Goal: Task Accomplishment & Management: Complete application form

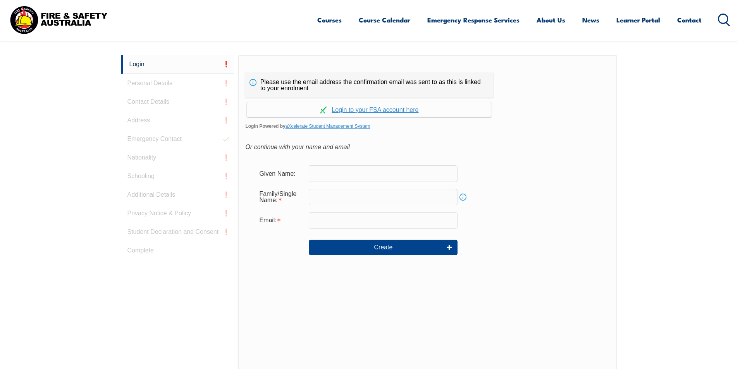
scroll to position [207, 0]
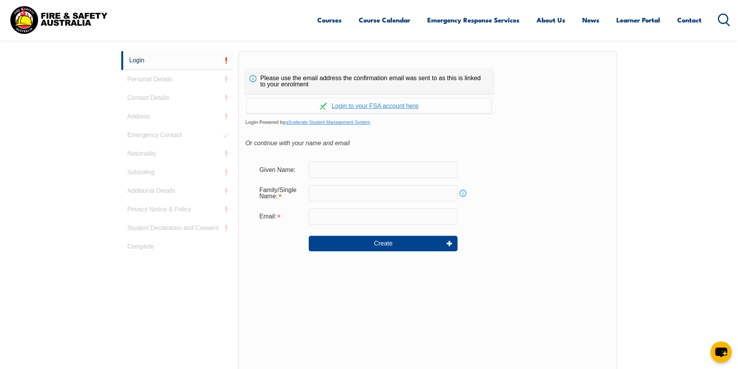
click at [349, 176] on input "text" at bounding box center [383, 170] width 149 height 16
type input "[PERSON_NAME]"
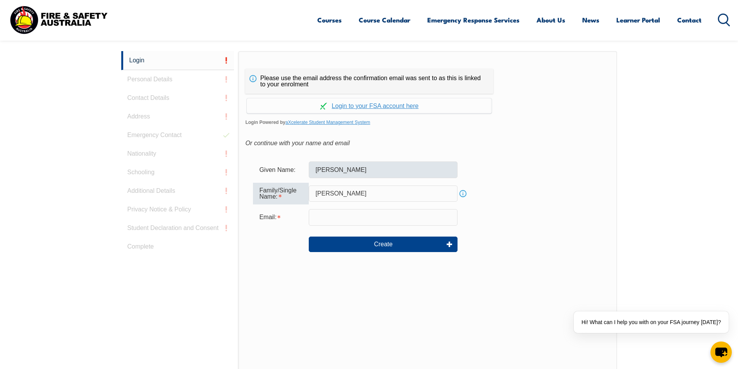
type input "[PERSON_NAME]"
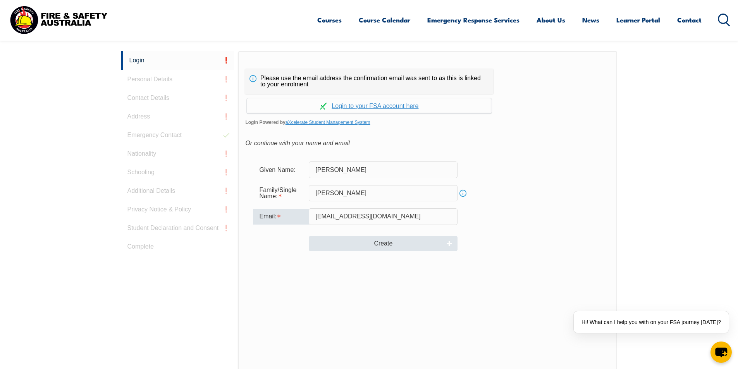
type input "[EMAIL_ADDRESS][DOMAIN_NAME]"
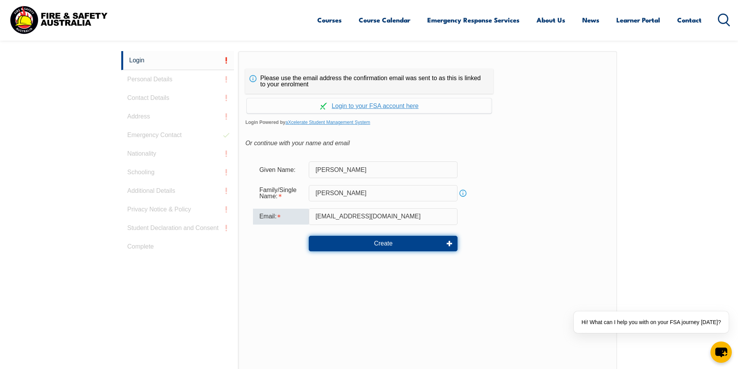
click at [401, 241] on button "Create" at bounding box center [383, 243] width 149 height 15
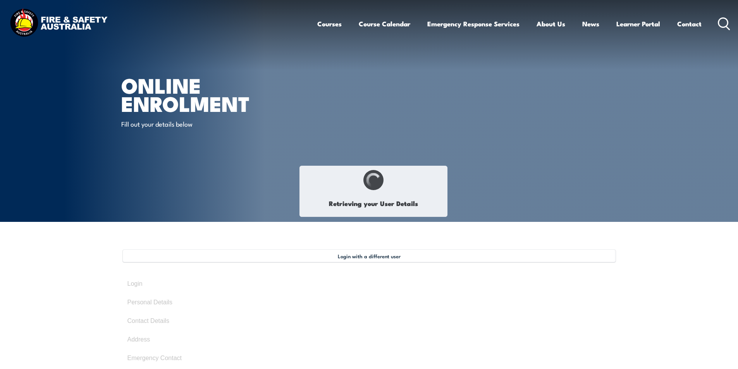
type input "Jeremy"
type input "Myles-John"
type input "Veitch"
type input "May 31, 1997"
type input "URAVZ6BX5K"
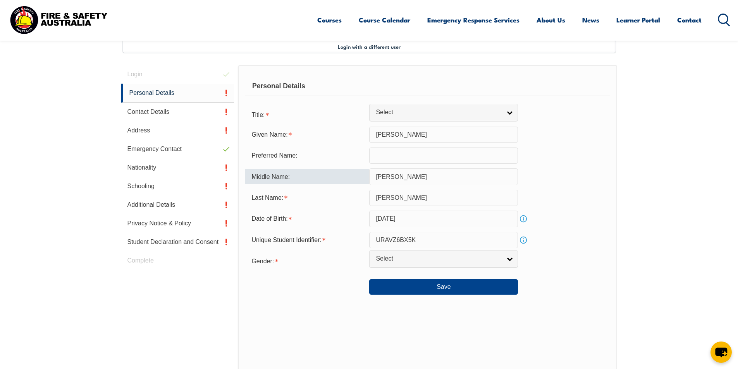
scroll to position [211, 0]
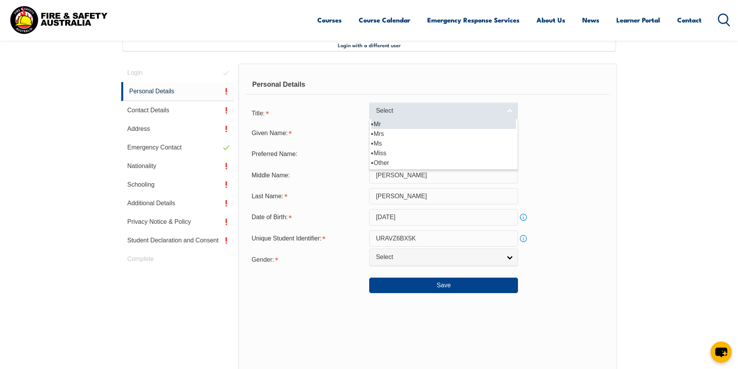
click at [449, 108] on span "Select" at bounding box center [439, 111] width 126 height 8
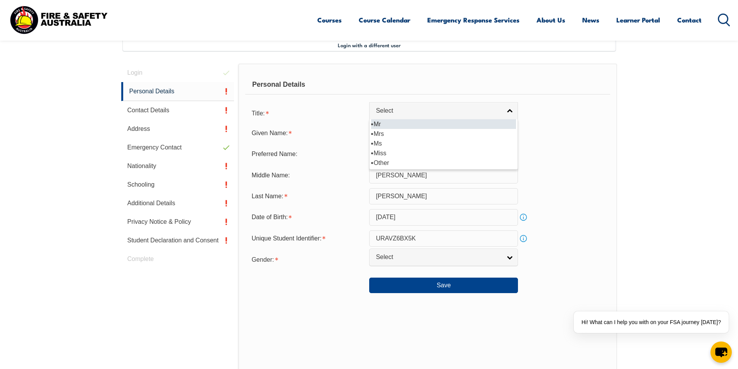
click at [390, 122] on li "Mr" at bounding box center [443, 124] width 145 height 10
select select "Mr"
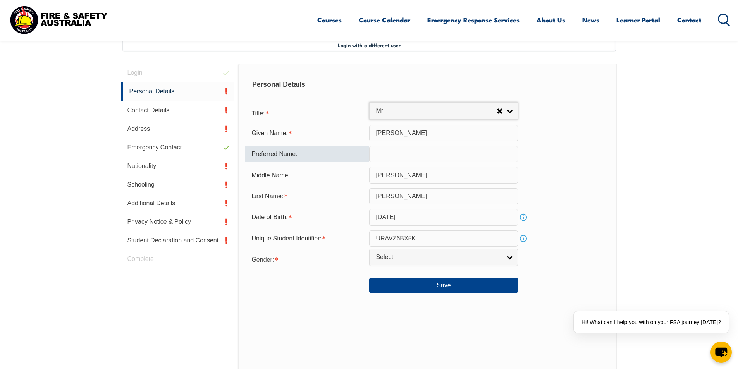
click at [397, 154] on input "text" at bounding box center [443, 154] width 149 height 16
click at [405, 265] on link "Select" at bounding box center [443, 257] width 149 height 17
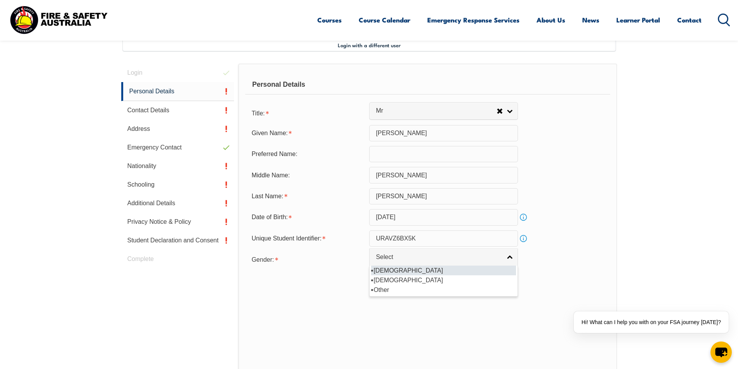
click at [395, 272] on li "[DEMOGRAPHIC_DATA]" at bounding box center [443, 271] width 145 height 10
select select "M"
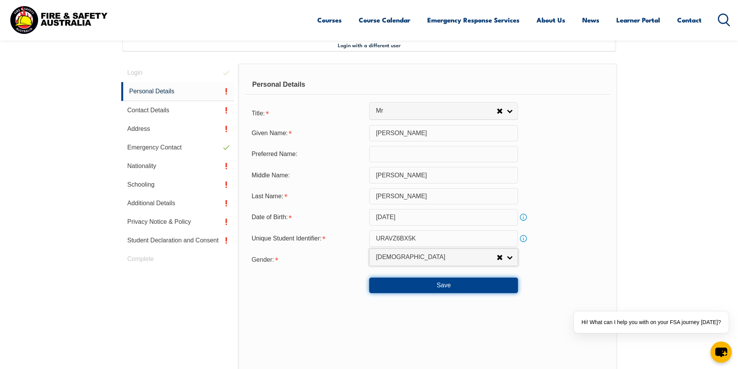
click at [407, 288] on button "Save" at bounding box center [443, 285] width 149 height 15
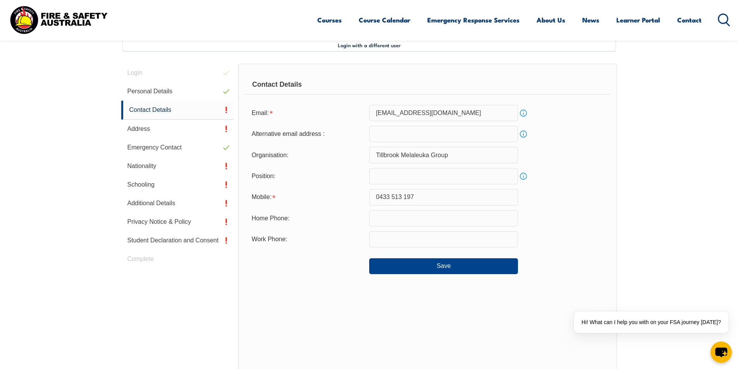
click at [387, 139] on input "email" at bounding box center [443, 134] width 149 height 16
click at [409, 136] on input "email" at bounding box center [443, 134] width 149 height 16
type input "g"
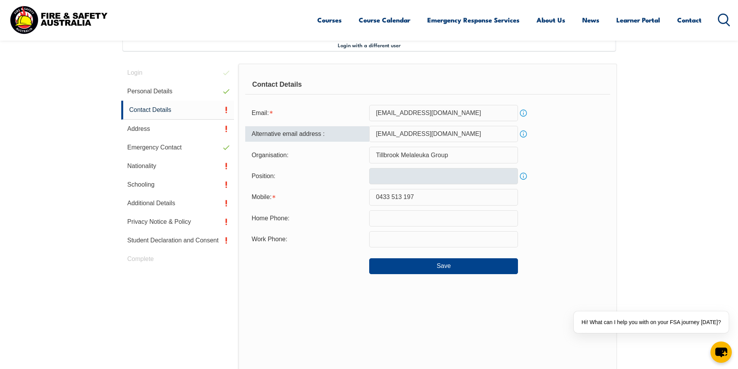
type input "beverage@thebyford.com.au"
click at [396, 172] on input "text" at bounding box center [443, 176] width 149 height 16
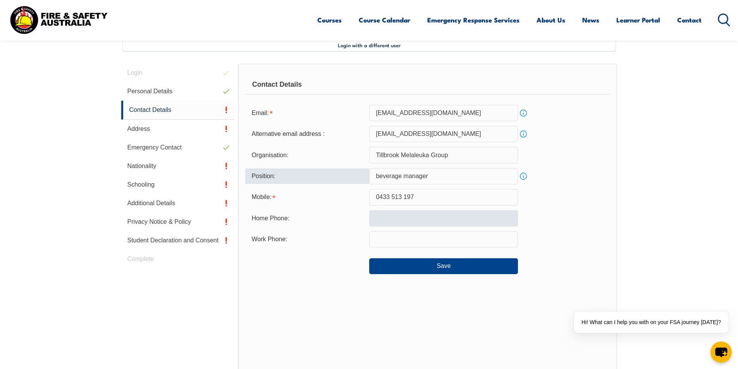
type input "beverage manager"
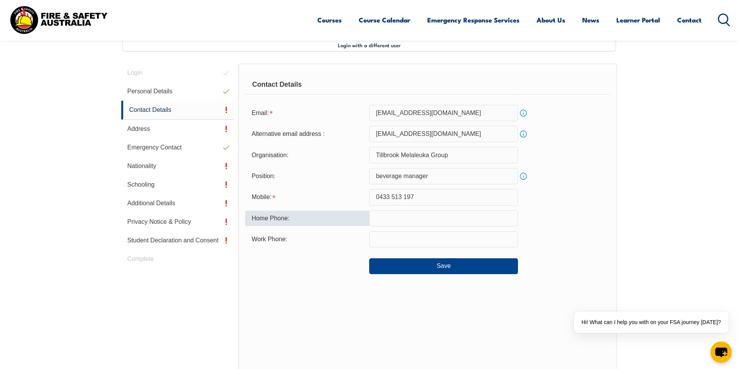
click at [422, 217] on input "text" at bounding box center [443, 218] width 149 height 16
click at [426, 263] on button "Save" at bounding box center [443, 265] width 149 height 15
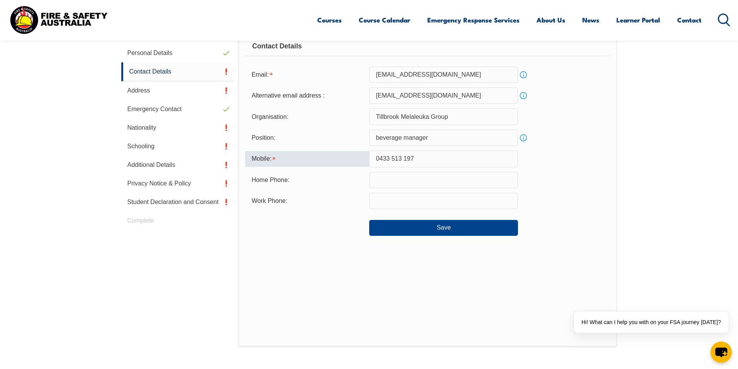
scroll to position [245, 0]
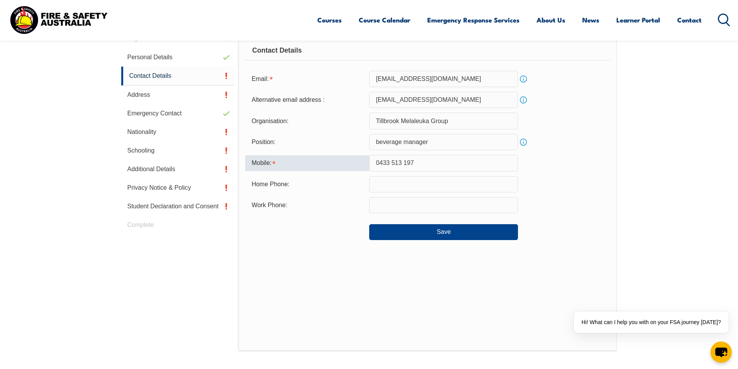
click at [405, 163] on input "0433 513 197" at bounding box center [443, 163] width 149 height 16
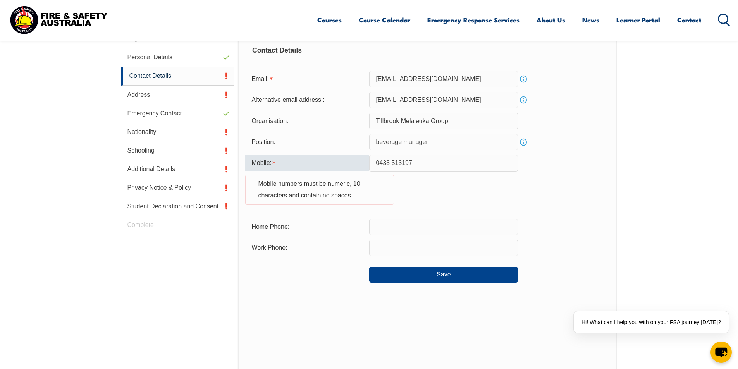
click at [391, 165] on input "0433 513197" at bounding box center [443, 163] width 149 height 16
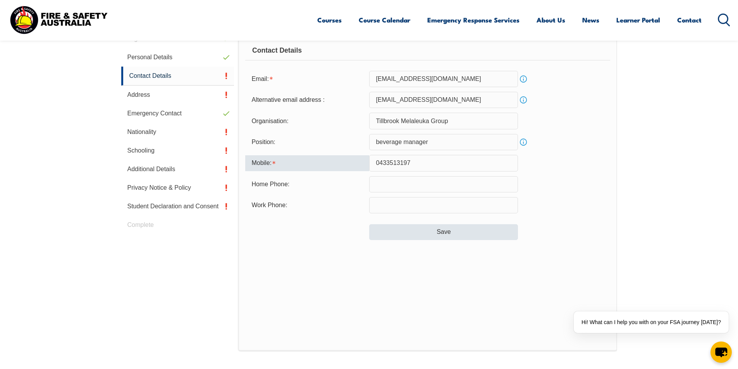
type input "0433513197"
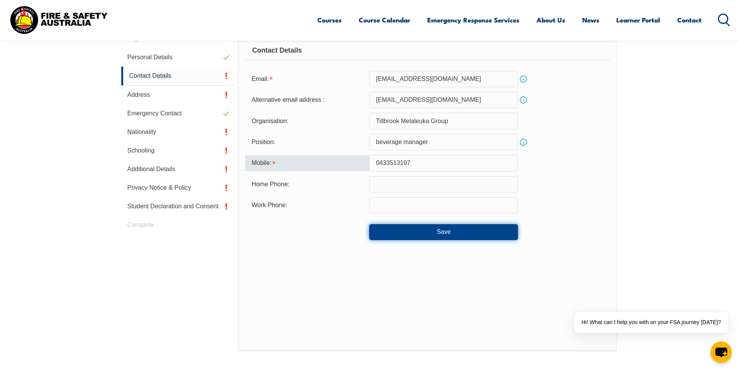
click at [412, 231] on button "Save" at bounding box center [443, 231] width 149 height 15
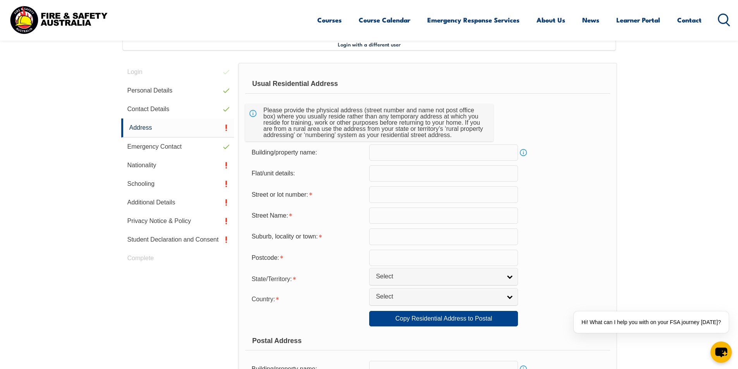
scroll to position [211, 0]
click at [412, 152] on input "text" at bounding box center [443, 153] width 149 height 16
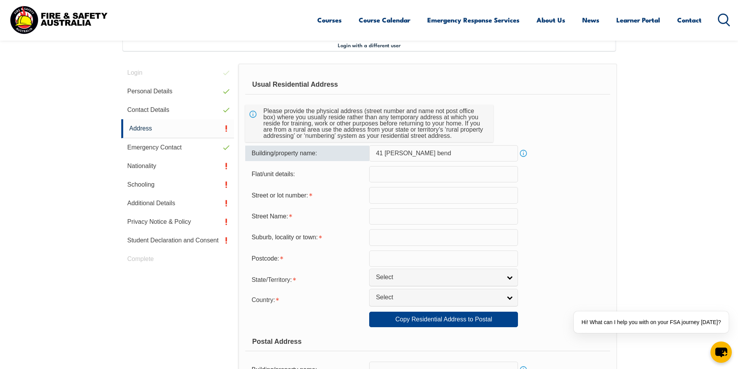
type input "41 partridge bend"
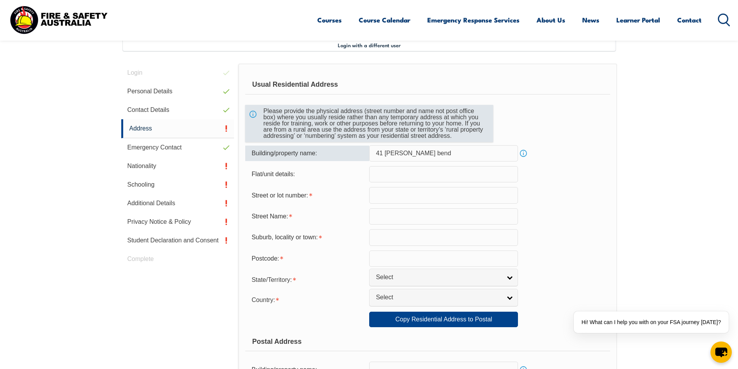
drag, startPoint x: 433, startPoint y: 157, endPoint x: 316, endPoint y: 123, distance: 121.9
click at [316, 123] on form "Usual Residential Address Please provide the physical address (street number an…" at bounding box center [427, 323] width 365 height 496
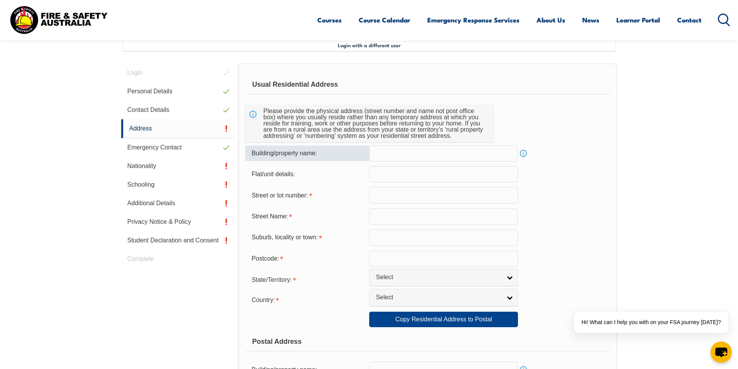
click at [394, 177] on input "text" at bounding box center [443, 174] width 149 height 16
click at [403, 196] on input "text" at bounding box center [443, 195] width 149 height 16
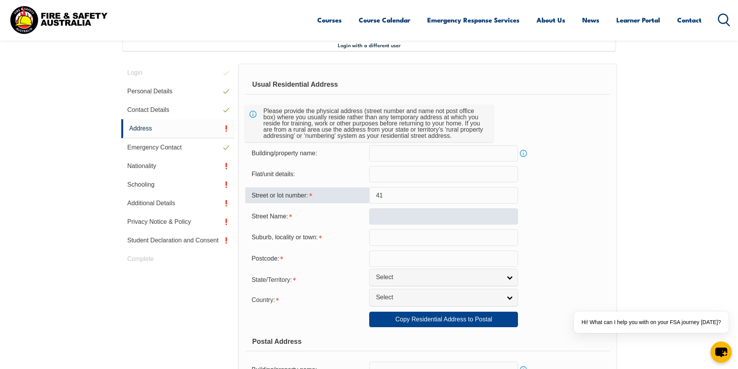
type input "41"
click at [386, 222] on input "text" at bounding box center [443, 216] width 149 height 16
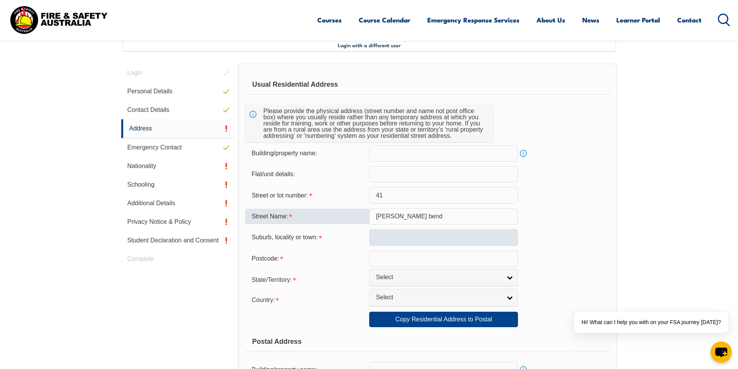
type input "partridge bend"
click at [410, 241] on input "text" at bounding box center [443, 237] width 149 height 16
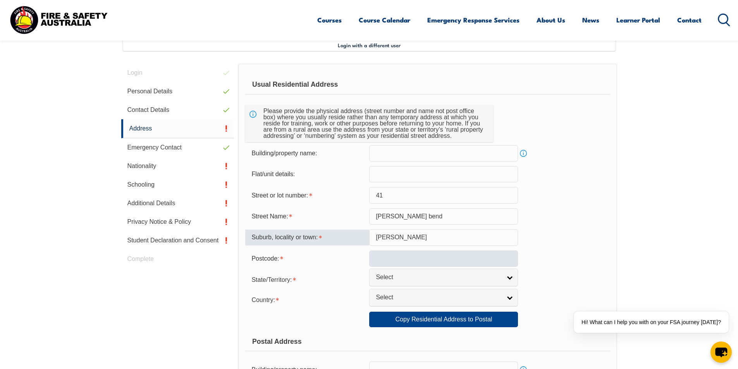
type input "byford"
click at [392, 261] on input "text" at bounding box center [443, 259] width 149 height 16
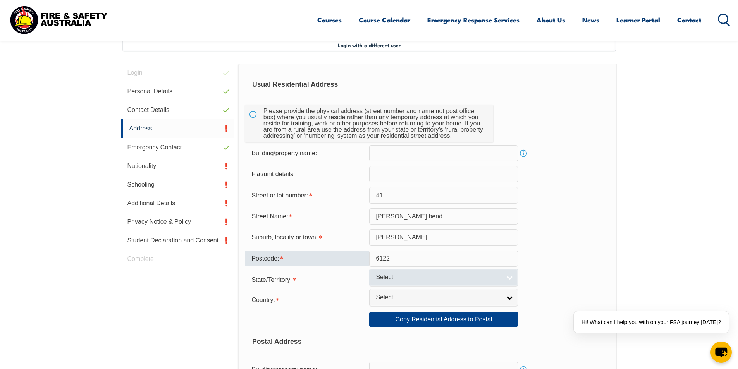
type input "6122"
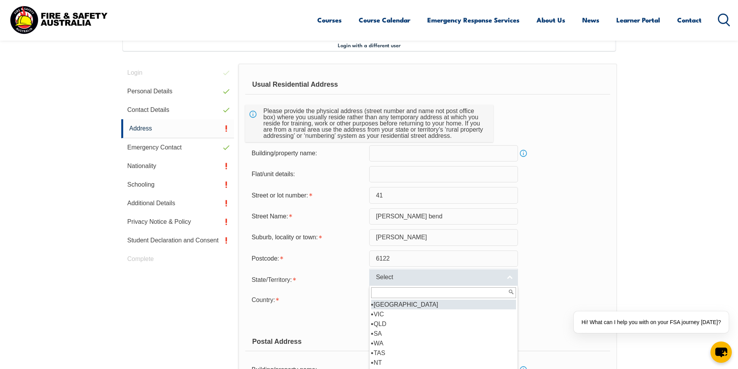
click at [397, 275] on span "Select" at bounding box center [439, 278] width 126 height 8
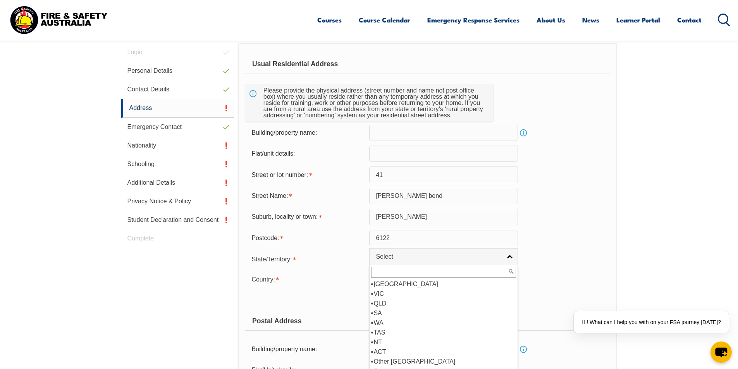
scroll to position [250, 0]
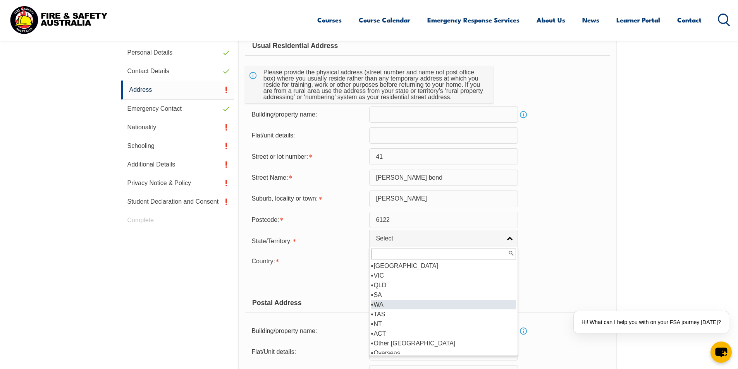
click at [386, 303] on li "WA" at bounding box center [443, 305] width 145 height 10
select select "WA"
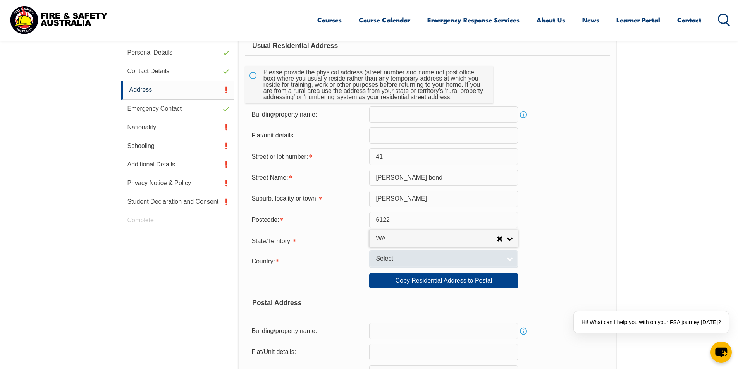
click at [387, 262] on span "Select" at bounding box center [439, 259] width 126 height 8
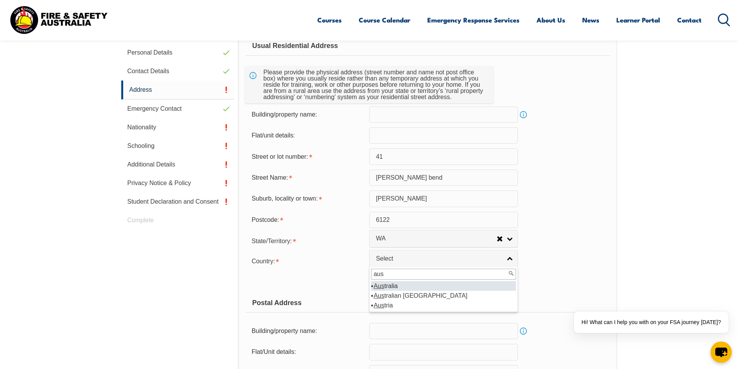
type input "aus"
click at [392, 286] on li "Aus tralia" at bounding box center [443, 286] width 145 height 10
select select "1101"
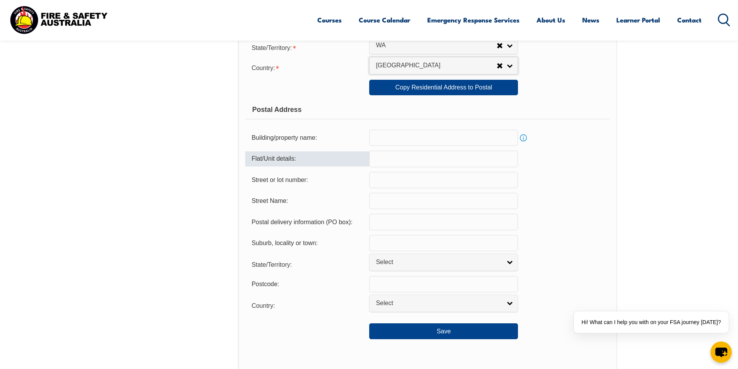
scroll to position [444, 0]
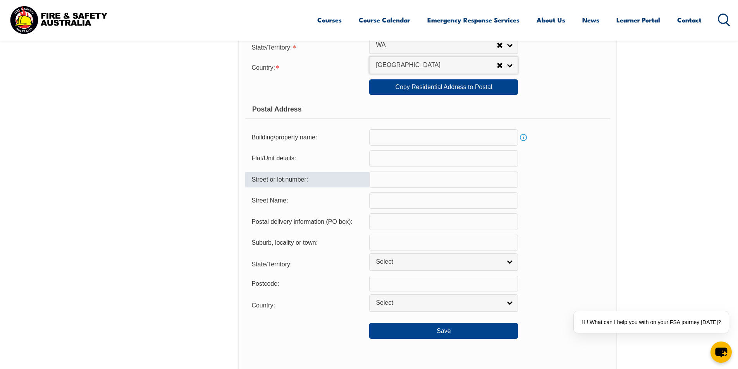
click at [401, 186] on input "text" at bounding box center [443, 180] width 149 height 16
drag, startPoint x: 427, startPoint y: 180, endPoint x: 386, endPoint y: 182, distance: 41.5
click at [386, 182] on input "41 partridge be" at bounding box center [443, 180] width 149 height 16
type input "41"
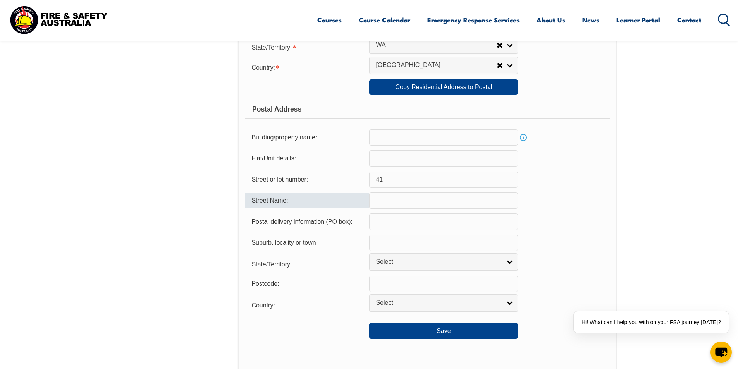
click at [393, 207] on input "text" at bounding box center [443, 201] width 149 height 16
type input "partridge bend"
click at [388, 226] on input "text" at bounding box center [443, 222] width 149 height 16
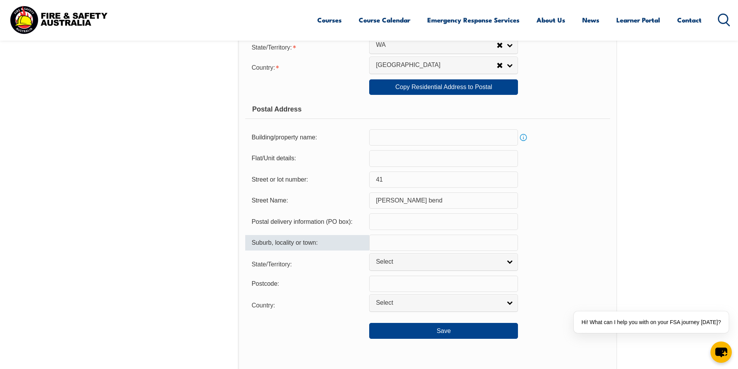
click at [398, 248] on input "text" at bounding box center [443, 243] width 149 height 16
type input "byford"
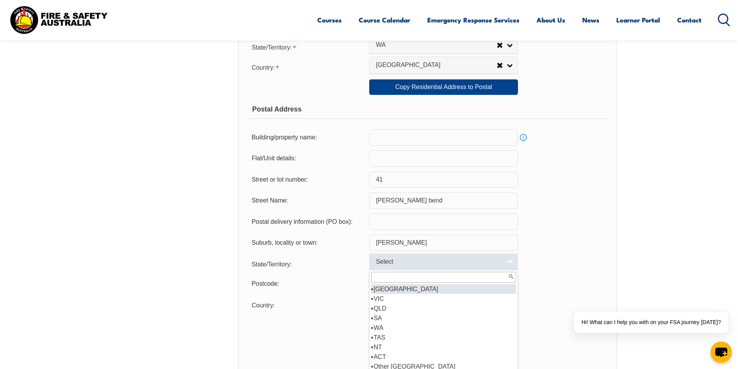
click at [387, 266] on span "Select" at bounding box center [439, 262] width 126 height 8
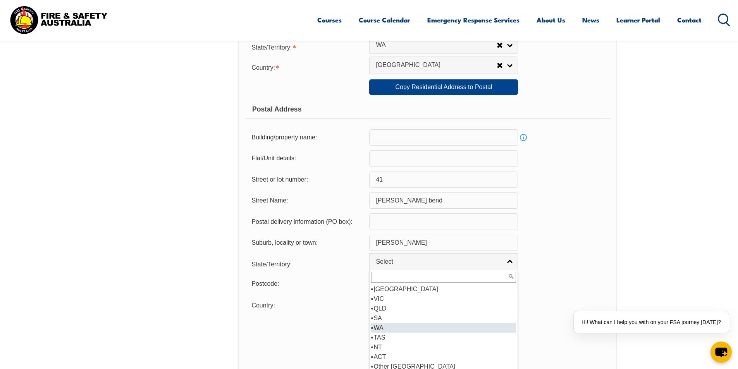
click at [386, 327] on li "WA" at bounding box center [443, 328] width 145 height 10
select select "WA"
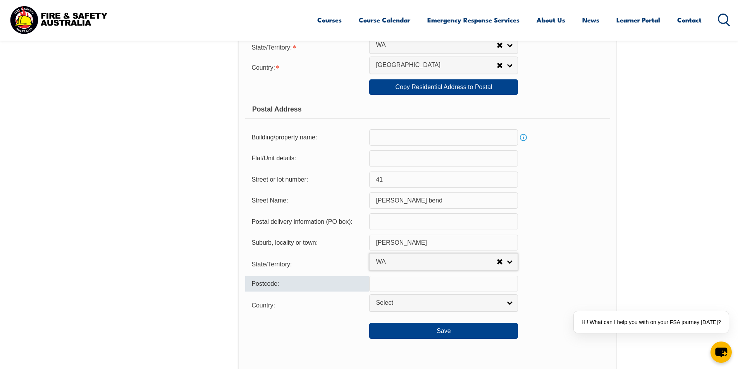
click at [395, 283] on input "text" at bounding box center [443, 284] width 149 height 16
type input "6122"
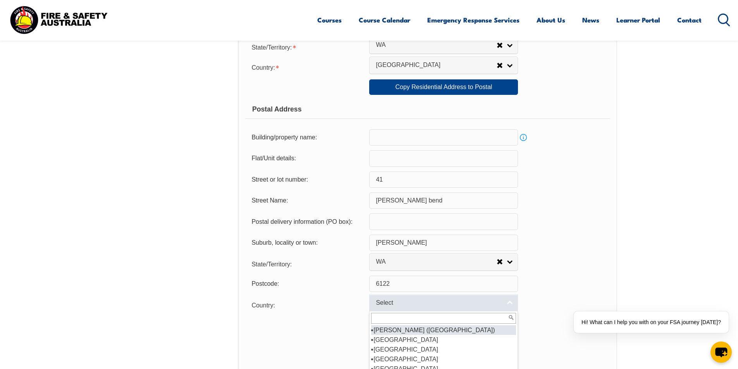
click at [392, 304] on span "Select" at bounding box center [439, 303] width 126 height 8
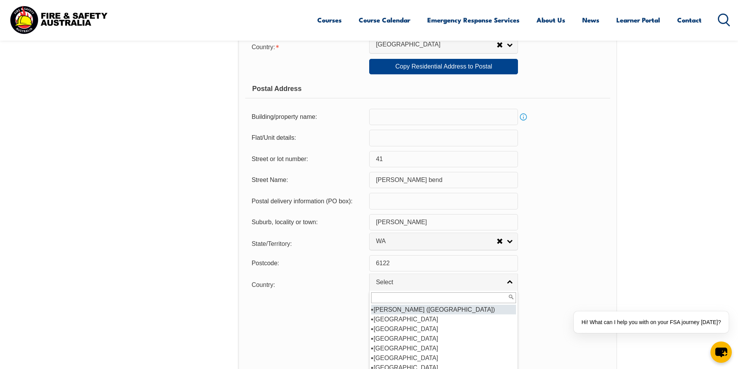
scroll to position [482, 0]
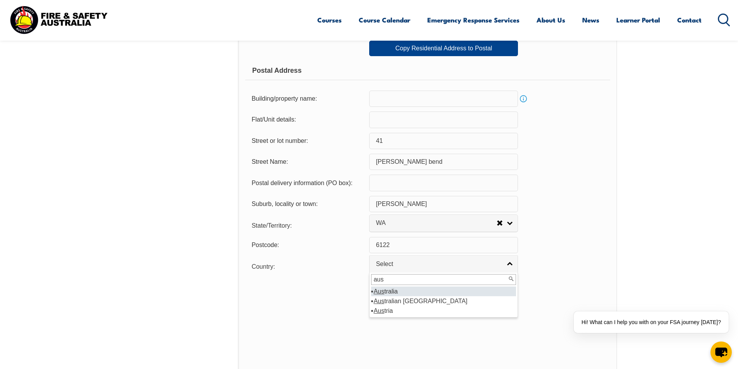
type input "aus"
click at [394, 291] on li "Aus tralia" at bounding box center [443, 292] width 145 height 10
select select "1101"
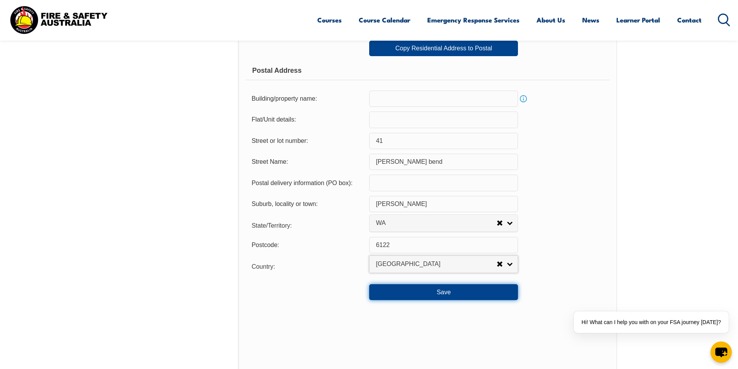
click at [396, 298] on button "Save" at bounding box center [443, 291] width 149 height 15
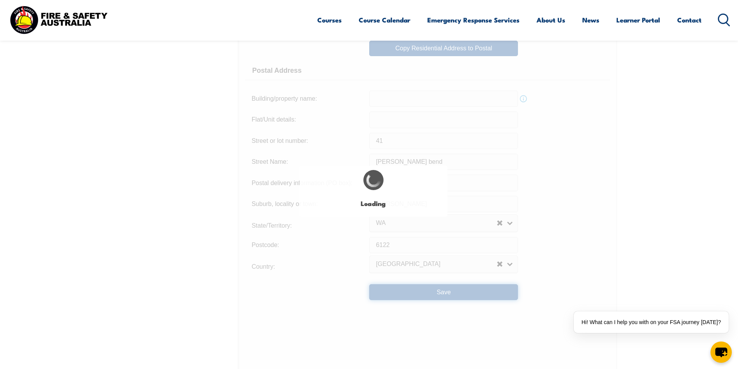
type input "41"
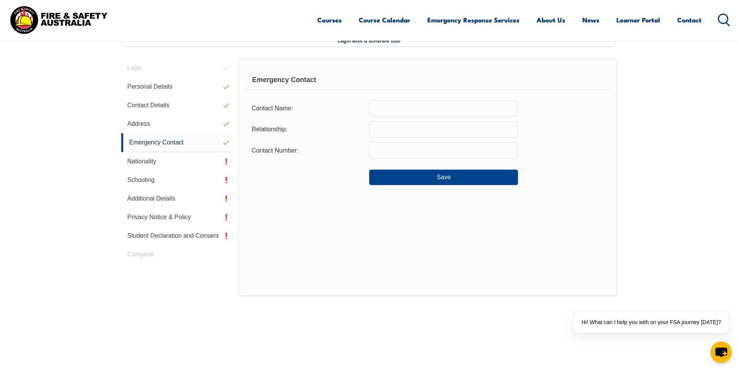
scroll to position [211, 0]
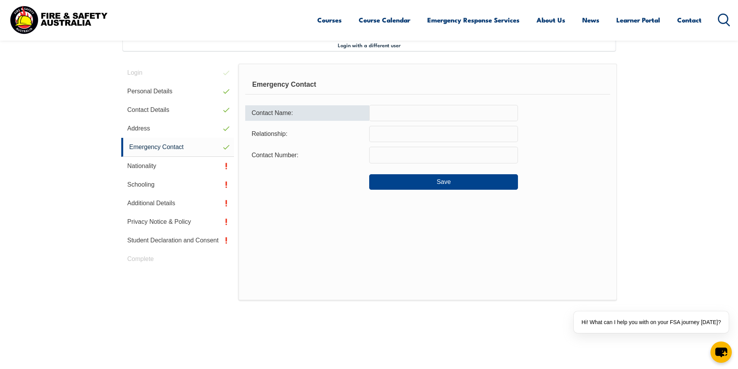
click at [413, 111] on input "text" at bounding box center [443, 113] width 149 height 16
type input "myles northam"
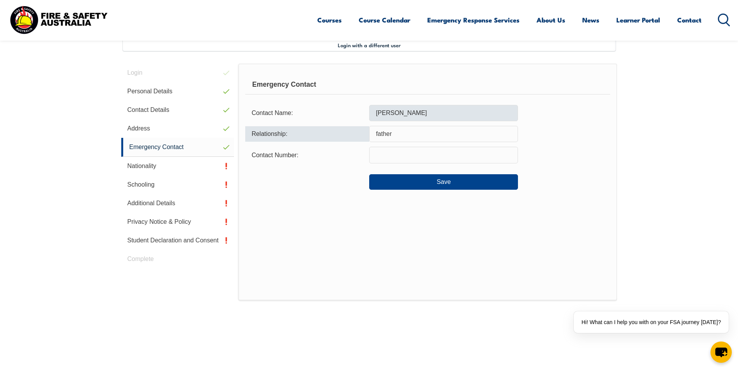
type input "father"
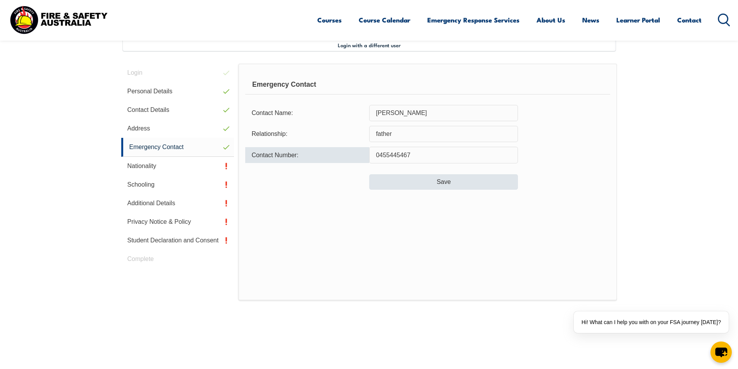
type input "0455445467"
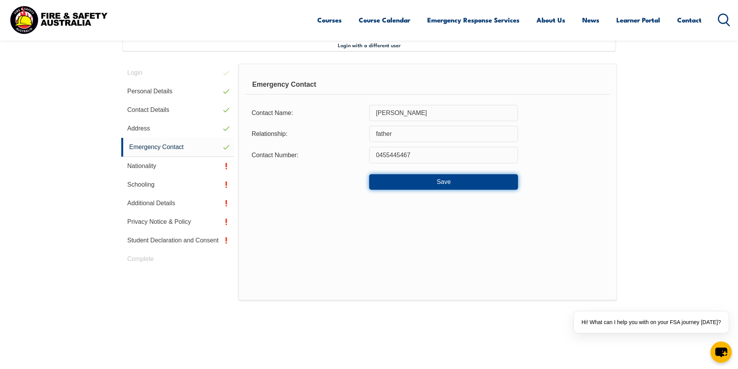
click at [406, 186] on button "Save" at bounding box center [443, 181] width 149 height 15
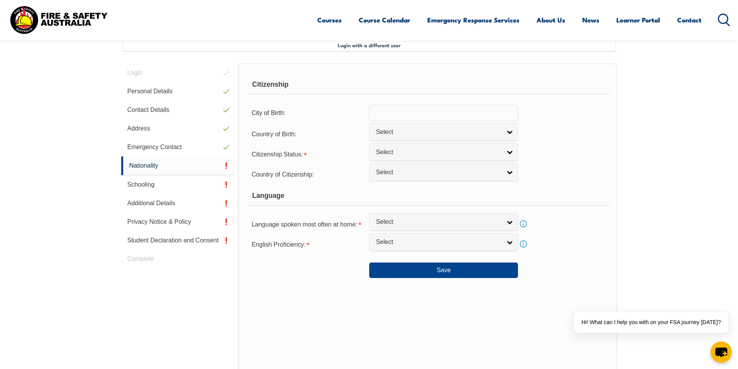
click at [403, 114] on input "text" at bounding box center [443, 113] width 149 height 16
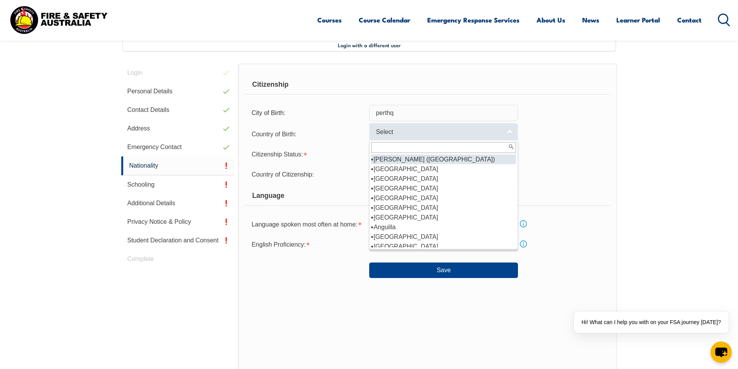
click at [402, 132] on span "Select" at bounding box center [439, 132] width 126 height 8
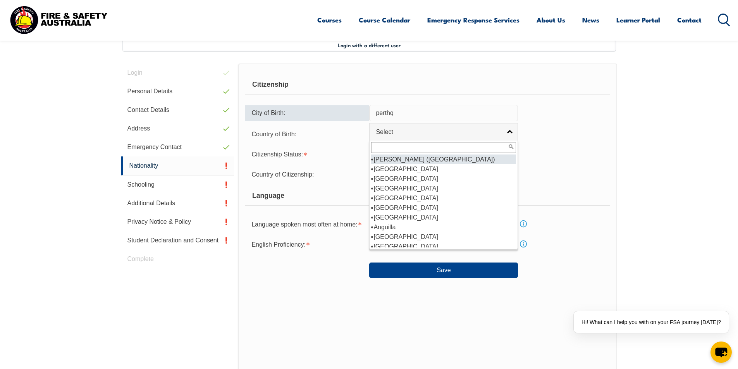
click at [400, 115] on input "perthq" at bounding box center [443, 113] width 149 height 16
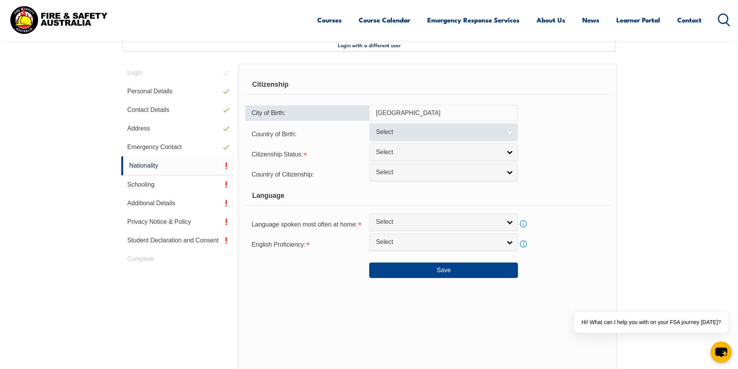
type input "perth"
click at [404, 131] on span "Select" at bounding box center [439, 132] width 126 height 8
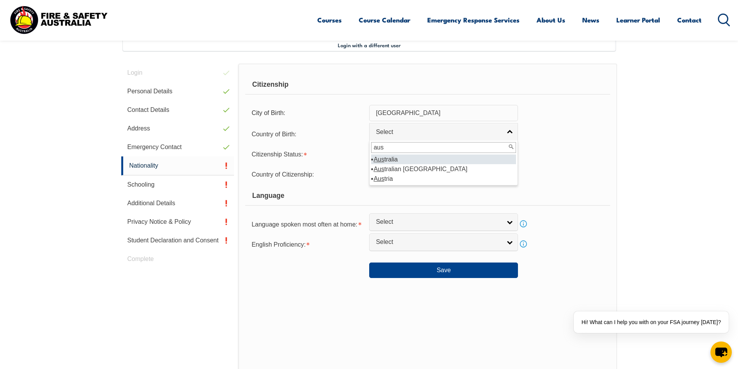
type input "aus"
click at [417, 160] on li "Aus tralia" at bounding box center [443, 160] width 145 height 10
select select "1101"
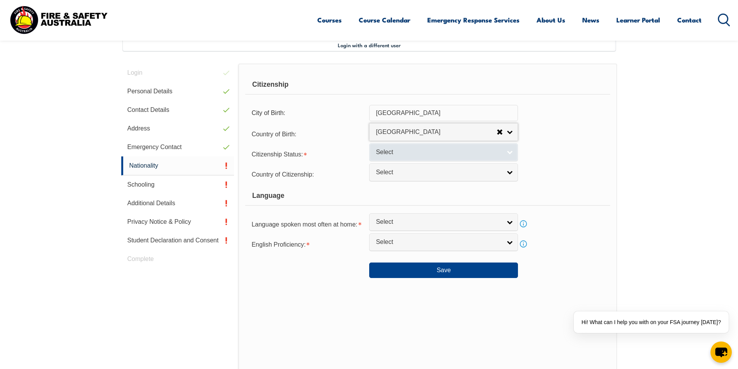
click at [403, 157] on link "Select" at bounding box center [443, 151] width 149 height 17
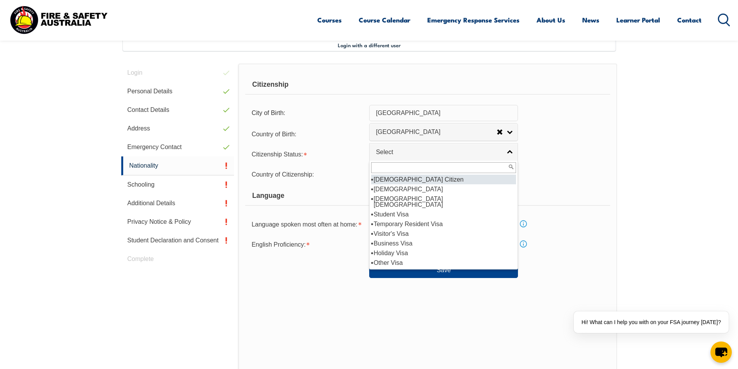
click at [407, 178] on li "[DEMOGRAPHIC_DATA] Citizen" at bounding box center [443, 180] width 145 height 10
select select "1"
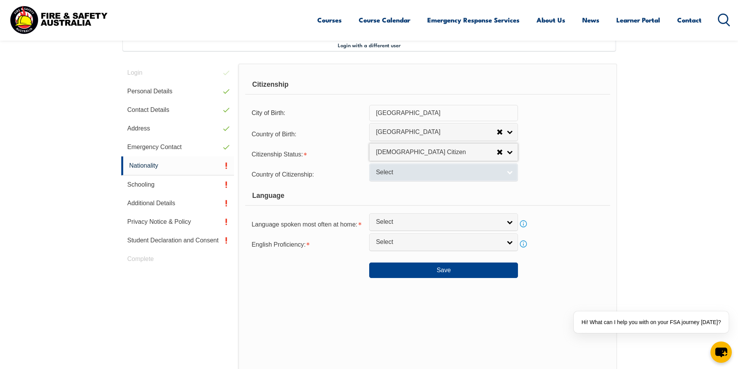
click at [401, 177] on link "Select" at bounding box center [443, 172] width 149 height 17
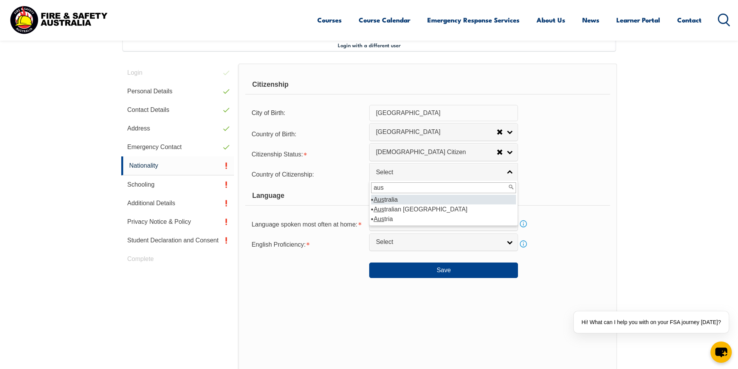
type input "aus"
click at [384, 201] on em "Aus" at bounding box center [379, 199] width 11 height 7
select select "1101"
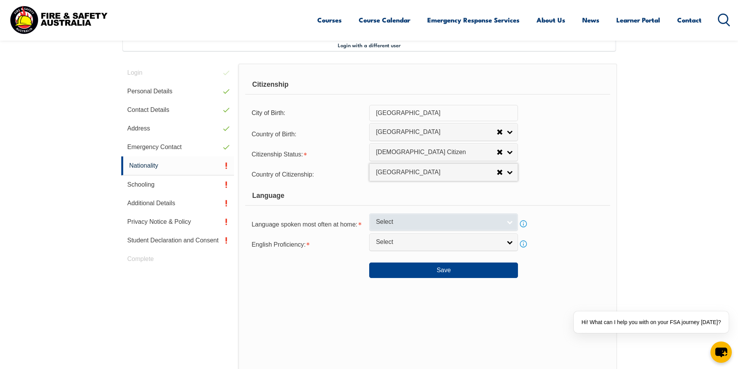
click at [409, 223] on span "Select" at bounding box center [439, 222] width 126 height 8
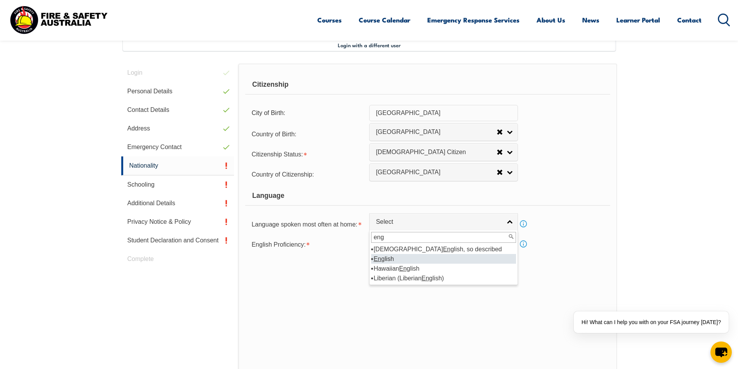
type input "eng"
click at [391, 259] on li "Eng lish" at bounding box center [443, 259] width 145 height 10
select select "1201"
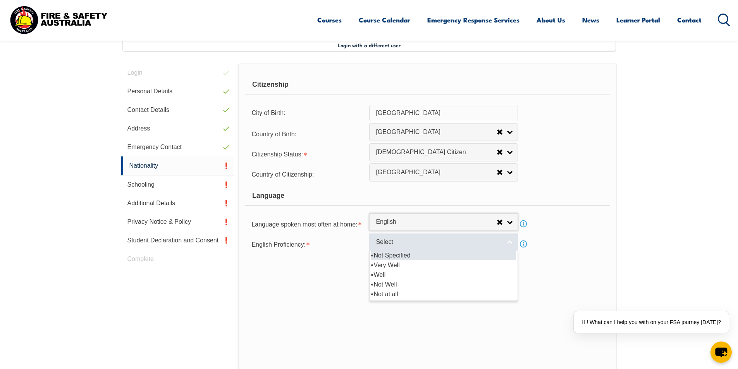
click at [408, 245] on span "Select" at bounding box center [439, 242] width 126 height 8
click at [398, 258] on li "Not Specified" at bounding box center [443, 256] width 145 height 10
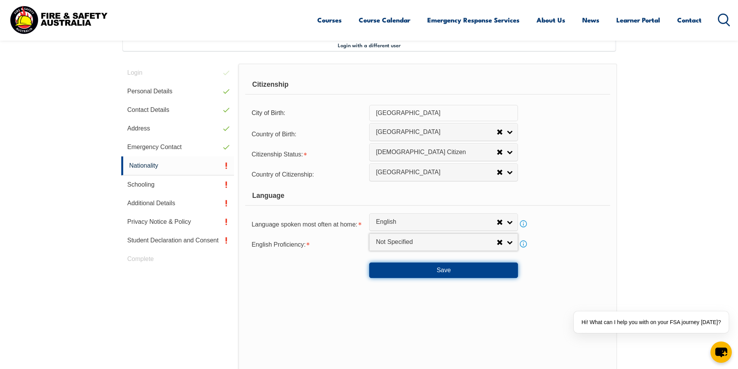
click at [405, 271] on button "Save" at bounding box center [443, 270] width 149 height 15
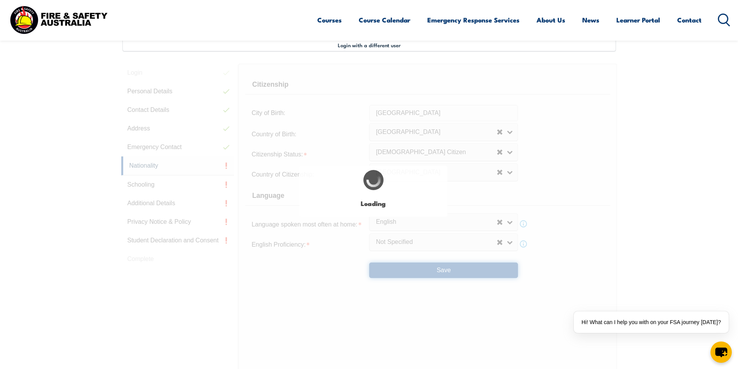
select select "false"
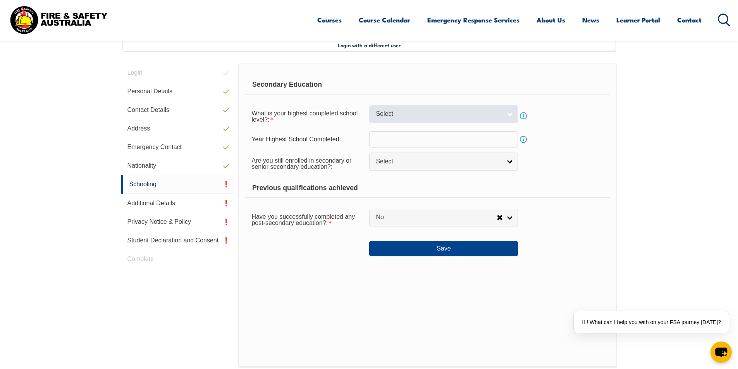
click at [404, 108] on link "Select" at bounding box center [443, 113] width 149 height 17
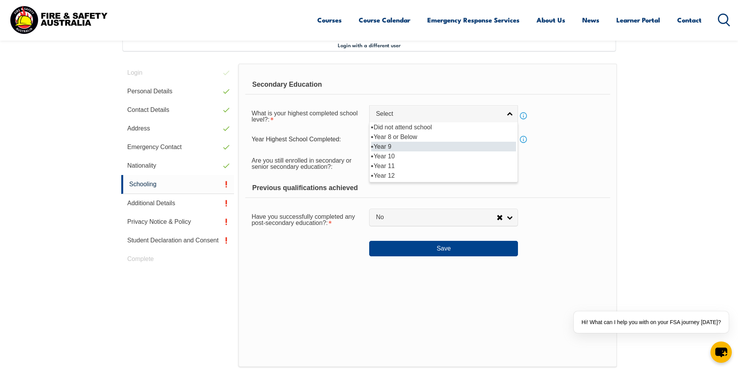
click at [401, 149] on li "Year 9" at bounding box center [443, 147] width 145 height 10
select select "9"
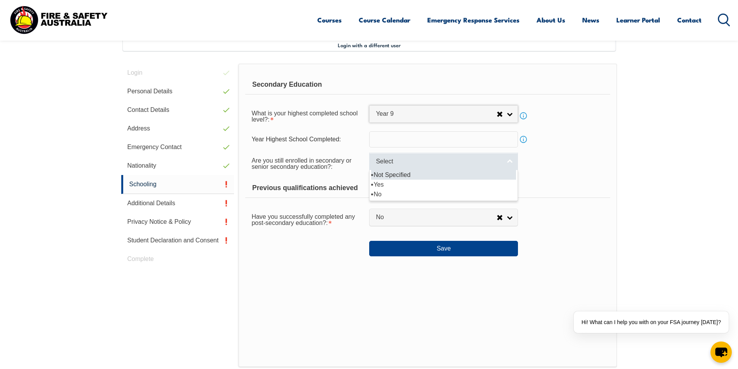
click at [405, 159] on span "Select" at bounding box center [439, 162] width 126 height 8
click at [578, 184] on div "Previous qualifications achieved" at bounding box center [427, 188] width 365 height 19
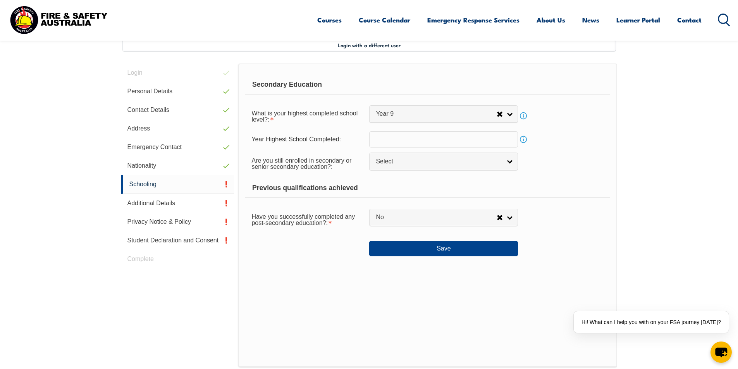
click at [500, 139] on input "text" at bounding box center [443, 139] width 149 height 16
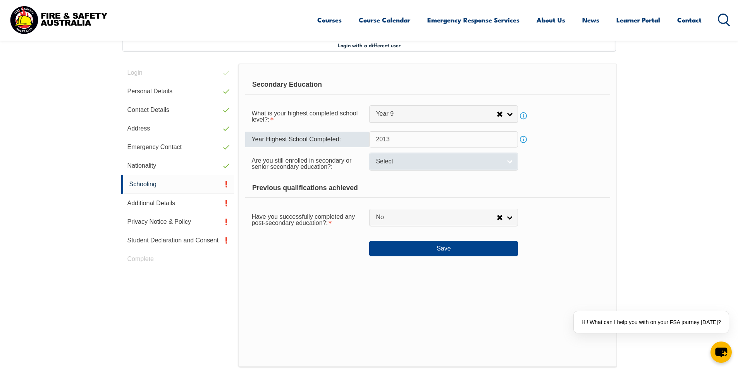
type input "2013"
click at [439, 165] on span "Select" at bounding box center [439, 162] width 126 height 8
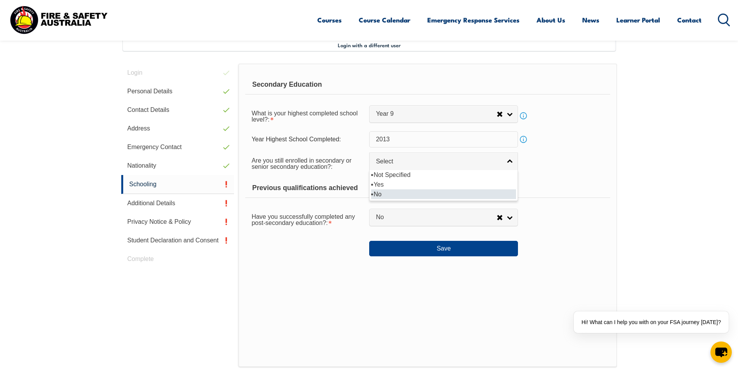
click at [397, 195] on li "No" at bounding box center [443, 194] width 145 height 10
select select "false"
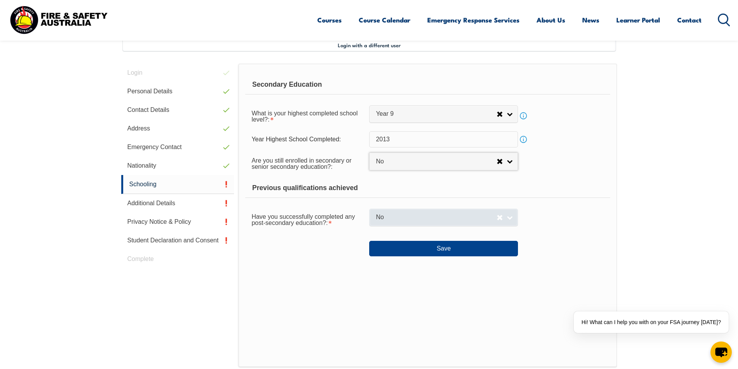
click at [416, 220] on span "No" at bounding box center [436, 218] width 121 height 8
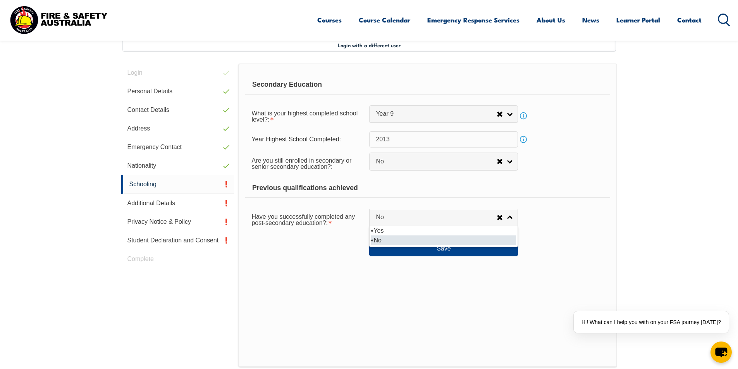
click at [394, 238] on li "No" at bounding box center [443, 241] width 145 height 10
click at [423, 251] on button "Save" at bounding box center [443, 248] width 149 height 15
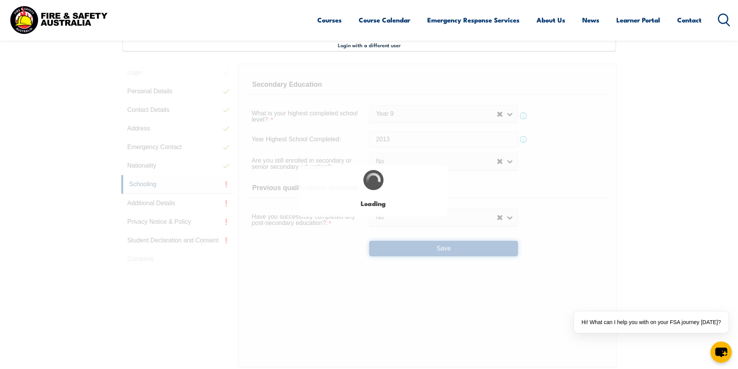
select select
select select "false"
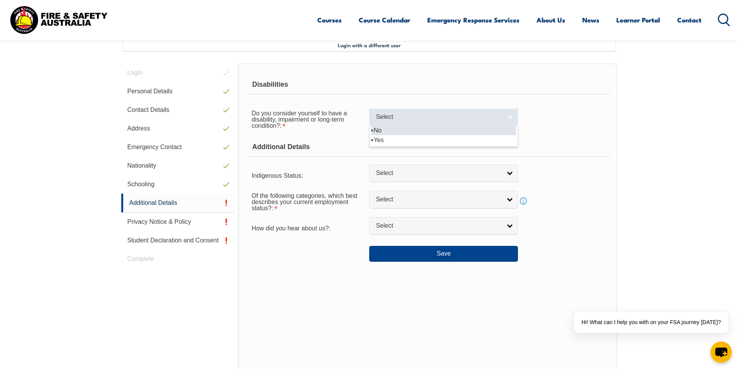
click at [414, 119] on span "Select" at bounding box center [439, 117] width 126 height 8
click at [403, 133] on li "No" at bounding box center [443, 131] width 145 height 10
select select "false"
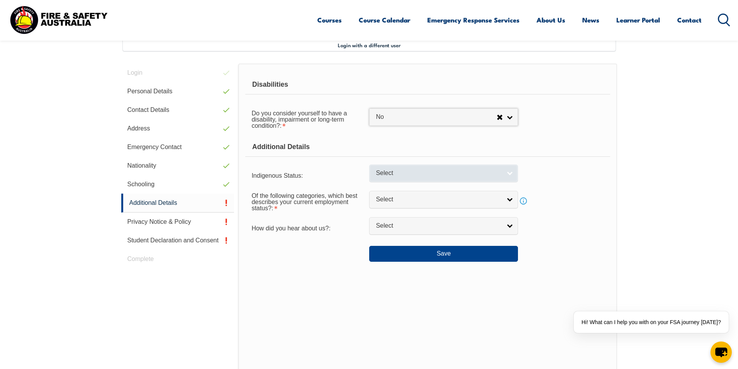
click at [395, 177] on span "Select" at bounding box center [439, 173] width 126 height 8
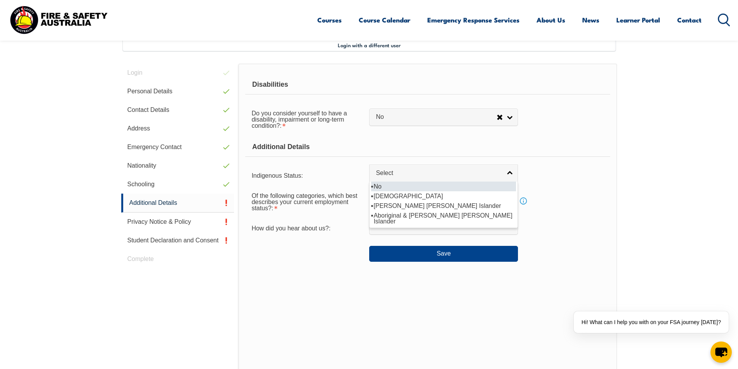
click at [389, 189] on li "No" at bounding box center [443, 187] width 145 height 10
select select "4"
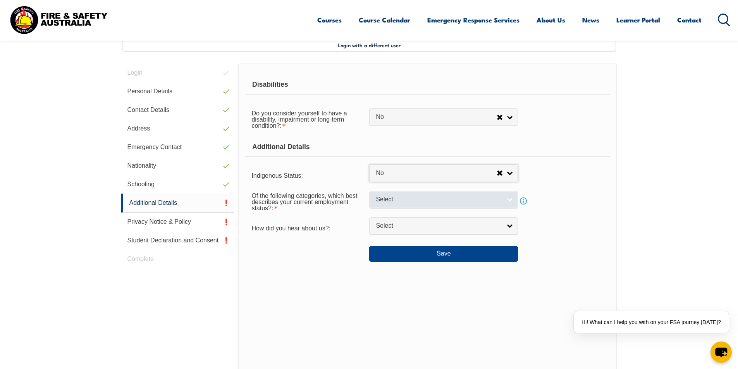
click at [383, 199] on span "Select" at bounding box center [439, 200] width 126 height 8
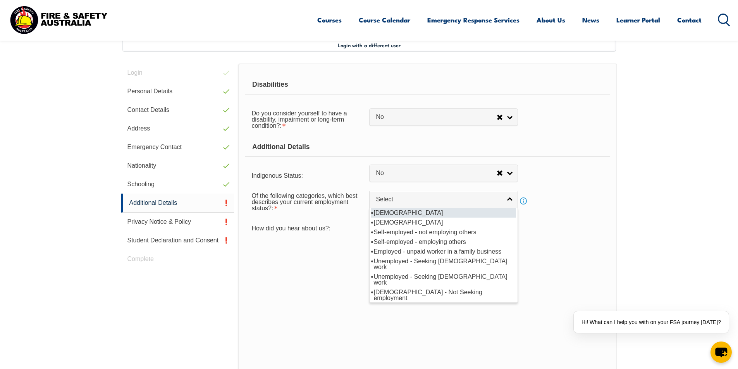
click at [391, 214] on li "[DEMOGRAPHIC_DATA]" at bounding box center [443, 213] width 145 height 10
select select "1"
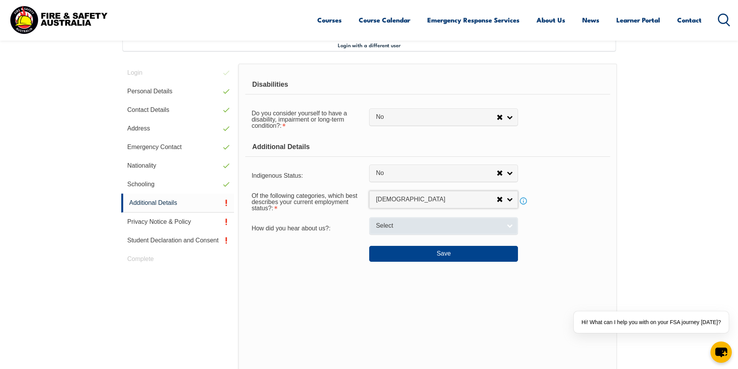
click at [413, 229] on span "Select" at bounding box center [439, 226] width 126 height 8
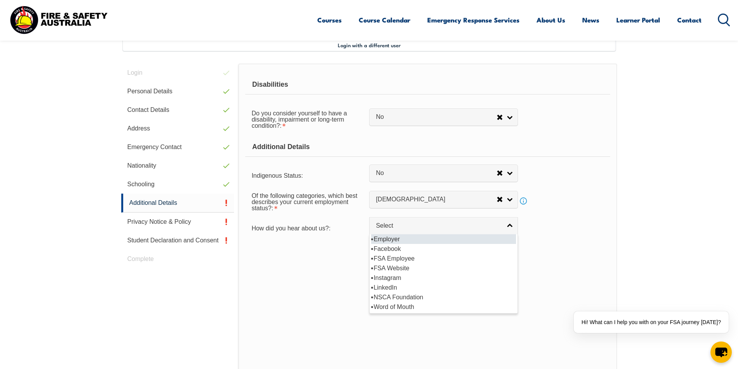
click at [399, 241] on li "Employer" at bounding box center [443, 239] width 145 height 10
select select "8019"
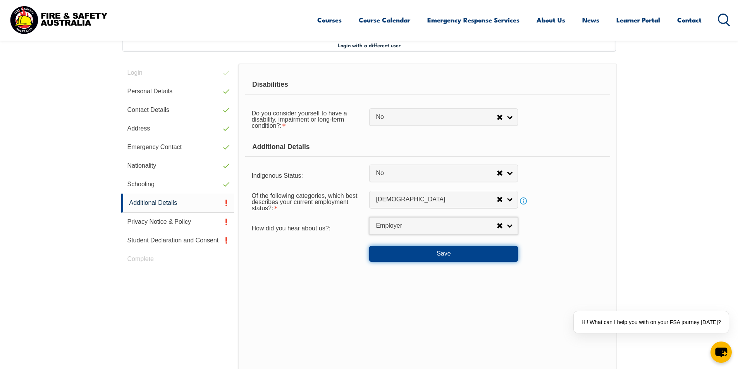
click at [393, 251] on button "Save" at bounding box center [443, 253] width 149 height 15
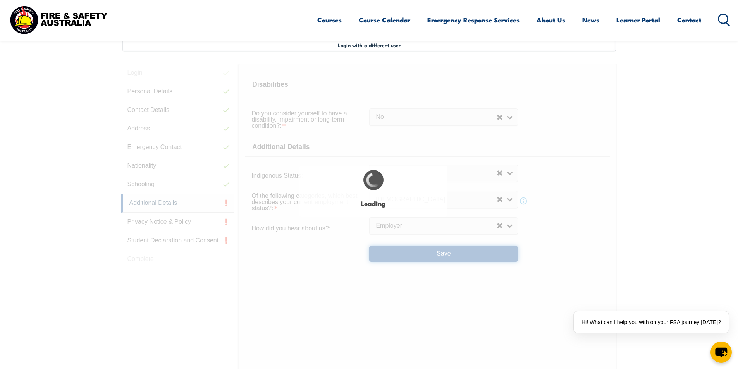
select select "false"
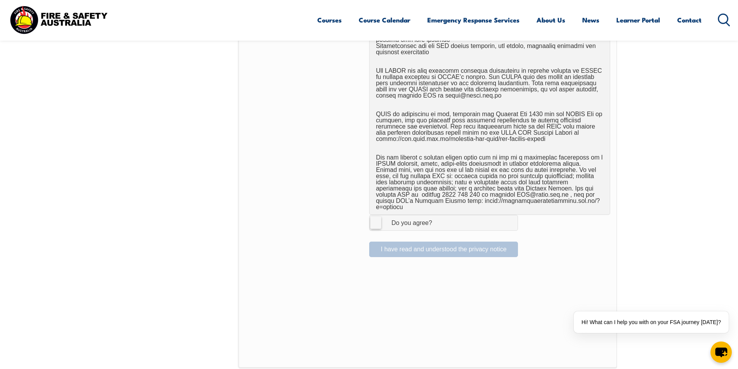
scroll to position [521, 0]
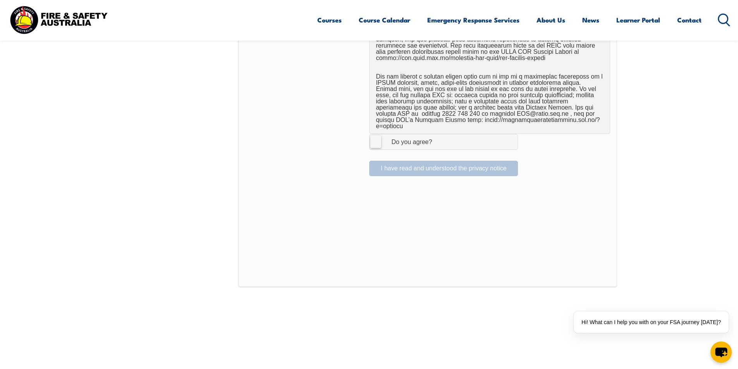
click at [374, 141] on label "I Agree Do you agree?" at bounding box center [443, 141] width 149 height 15
click at [438, 141] on input "I Agree Do you agree?" at bounding box center [444, 141] width 13 height 15
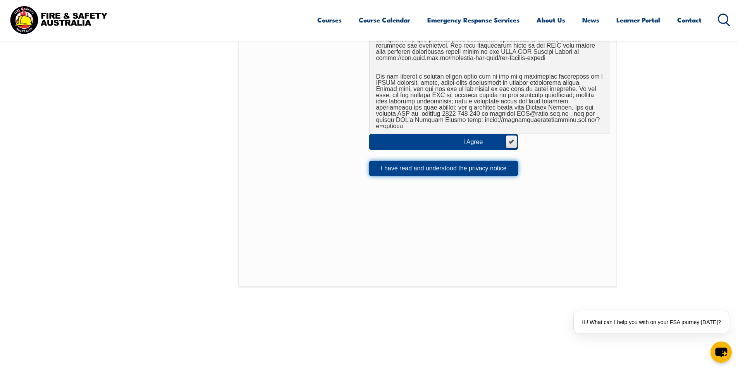
click at [470, 164] on button "I have read and understood the privacy notice" at bounding box center [443, 168] width 149 height 15
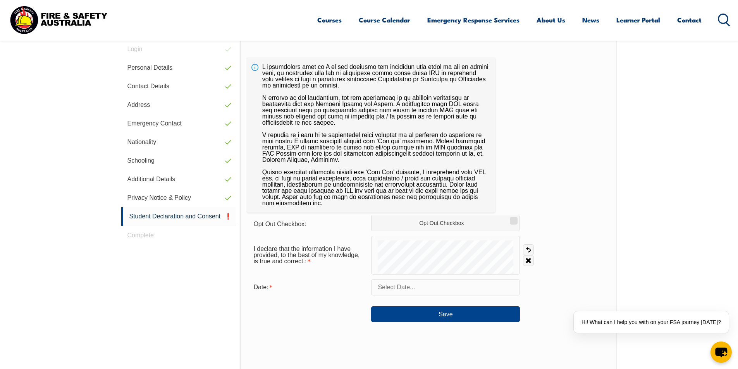
scroll to position [211, 0]
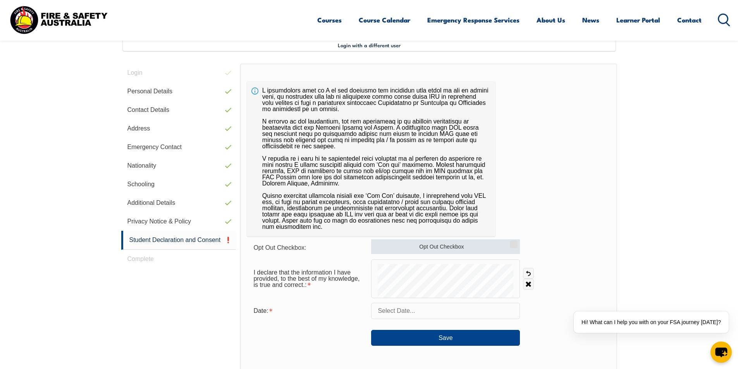
click at [441, 249] on label "Opt Out Checkbox" at bounding box center [445, 246] width 149 height 15
click at [510, 242] on input "Opt Out Checkbox" at bounding box center [512, 241] width 5 height 1
checkbox input "true"
click at [431, 307] on input "text" at bounding box center [445, 311] width 149 height 16
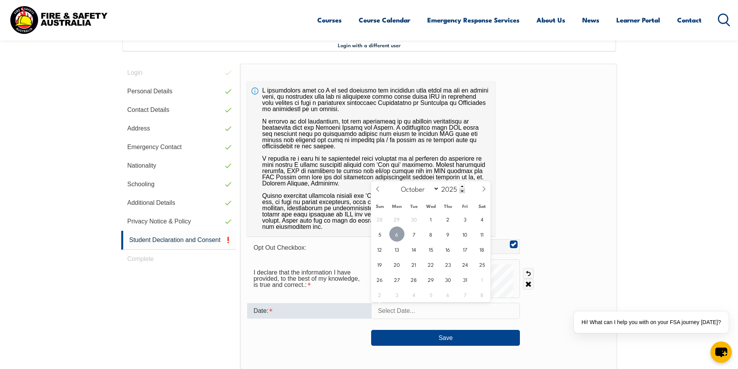
click at [394, 236] on span "6" at bounding box center [396, 234] width 15 height 15
type input "October 6, 2025"
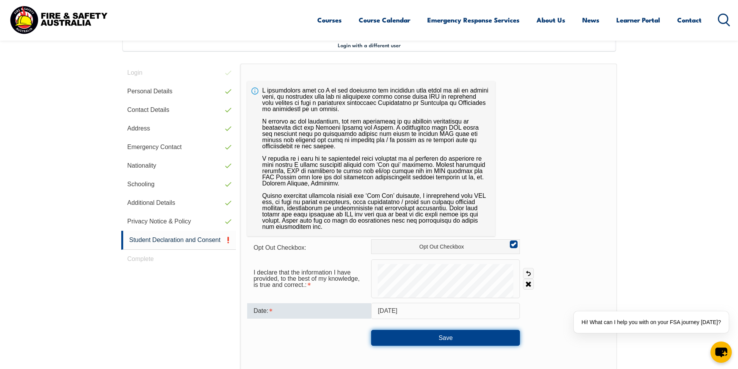
click at [407, 339] on button "Save" at bounding box center [445, 337] width 149 height 15
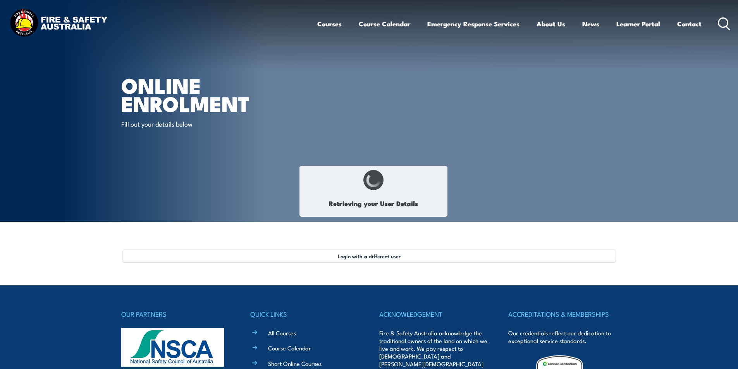
select select "Mr"
type input "Jeremy"
type input "Myles-John"
type input "Veitch"
type input "May 31, 1997"
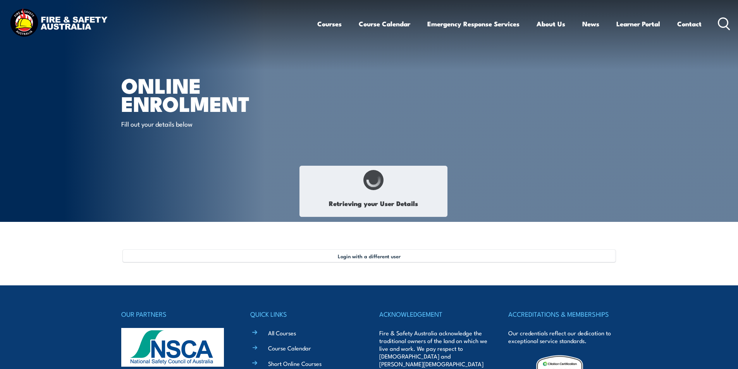
type input "URAVZ6BX5K"
select select "M"
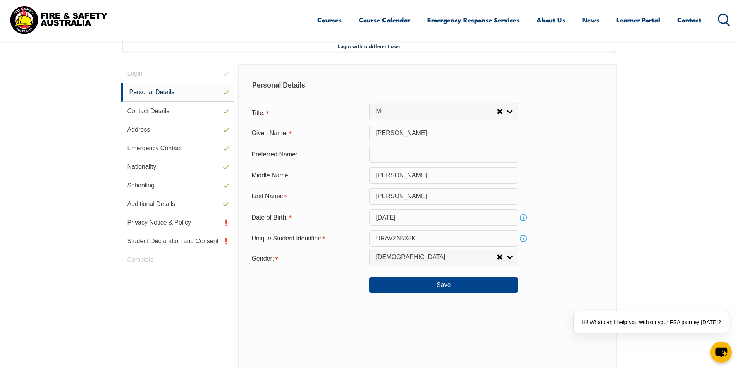
scroll to position [211, 0]
